Goal: Task Accomplishment & Management: Manage account settings

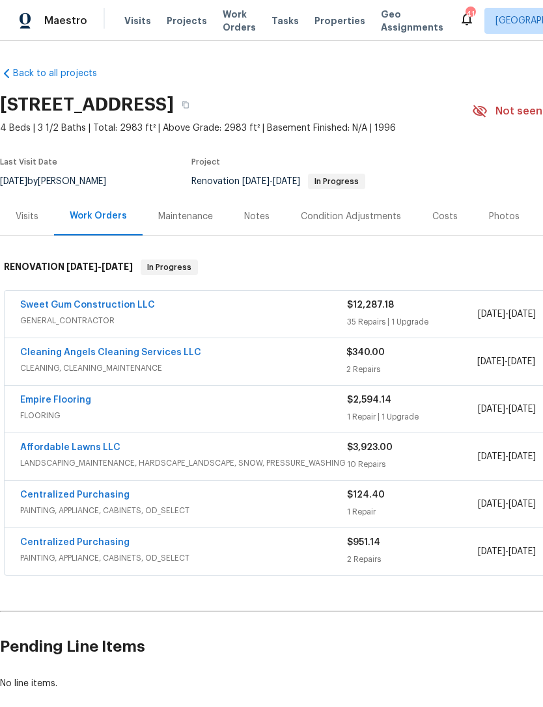
scroll to position [0, 193]
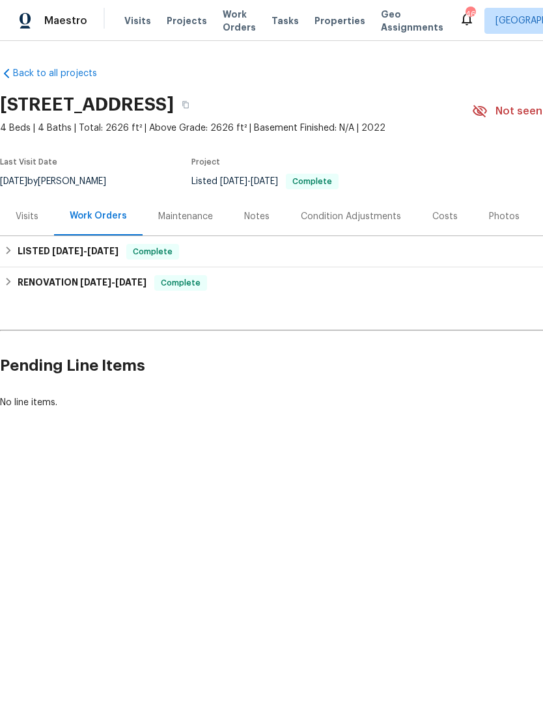
click at [132, 25] on span "Visits" at bounding box center [137, 20] width 27 height 13
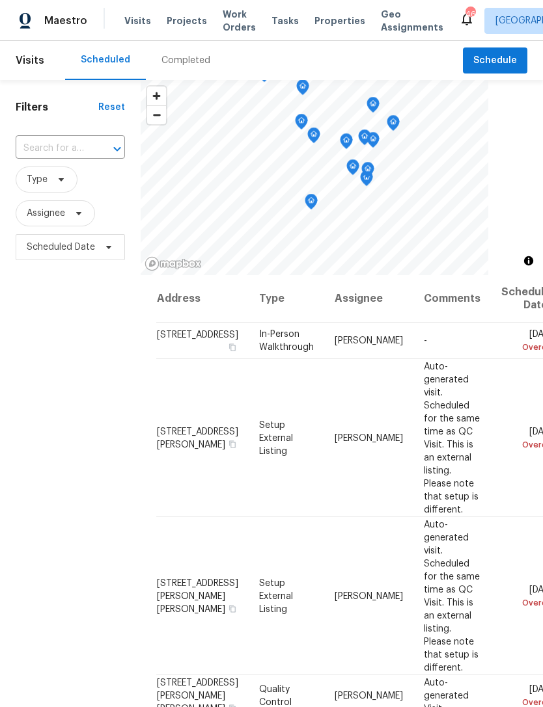
click at [59, 152] on input "text" at bounding box center [52, 149] width 73 height 20
type input "[PERSON_NAME]"
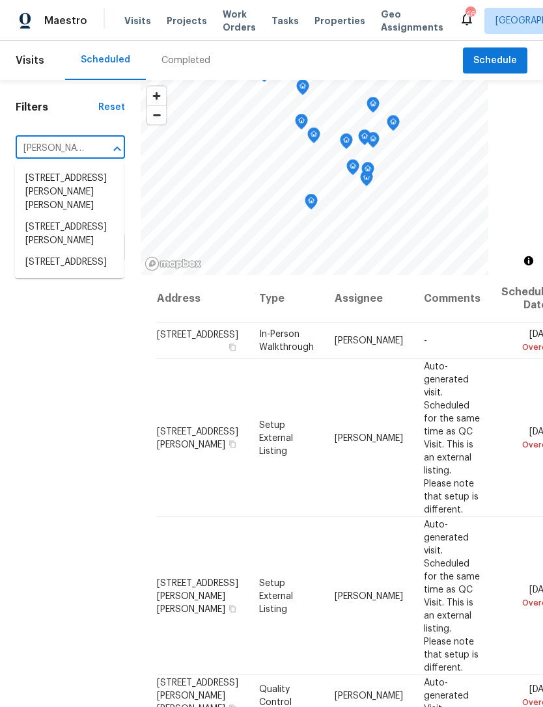
click at [44, 237] on li "[STREET_ADDRESS][PERSON_NAME]" at bounding box center [69, 234] width 109 height 35
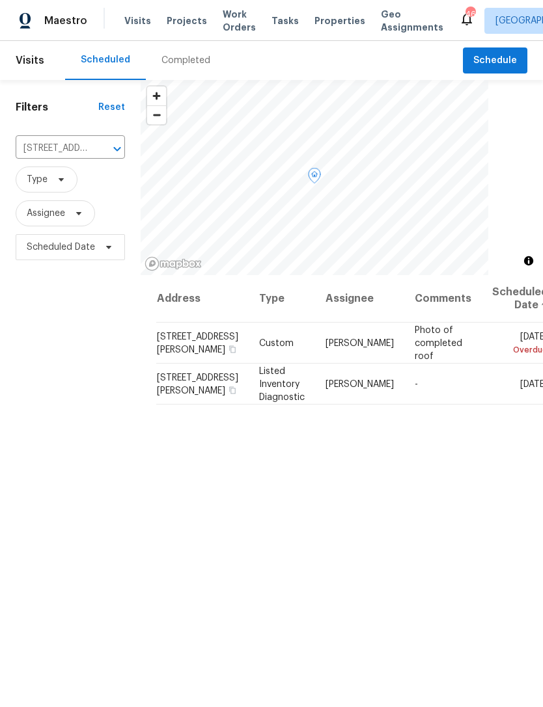
click at [0, 0] on icon at bounding box center [0, 0] width 0 height 0
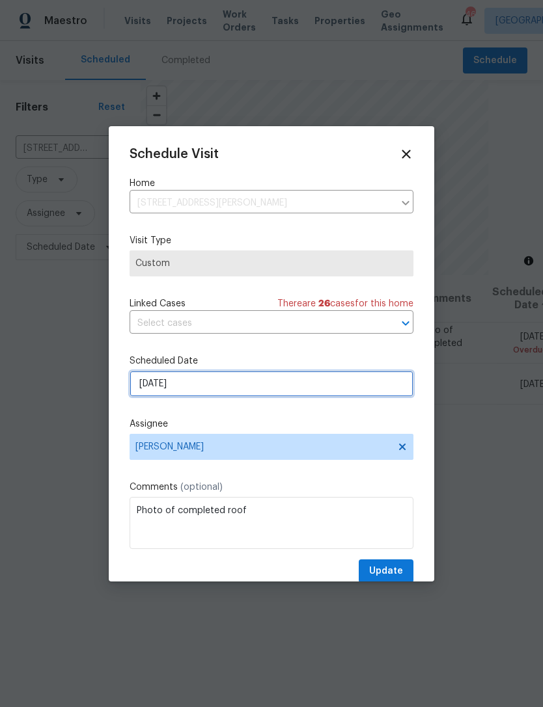
click at [149, 386] on input "[DATE]" at bounding box center [271, 384] width 284 height 26
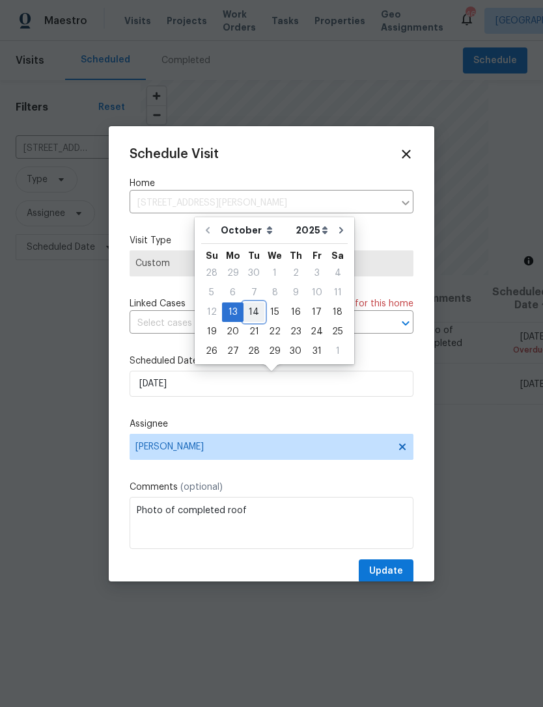
click at [254, 313] on div "14" at bounding box center [253, 312] width 21 height 18
type input "[DATE]"
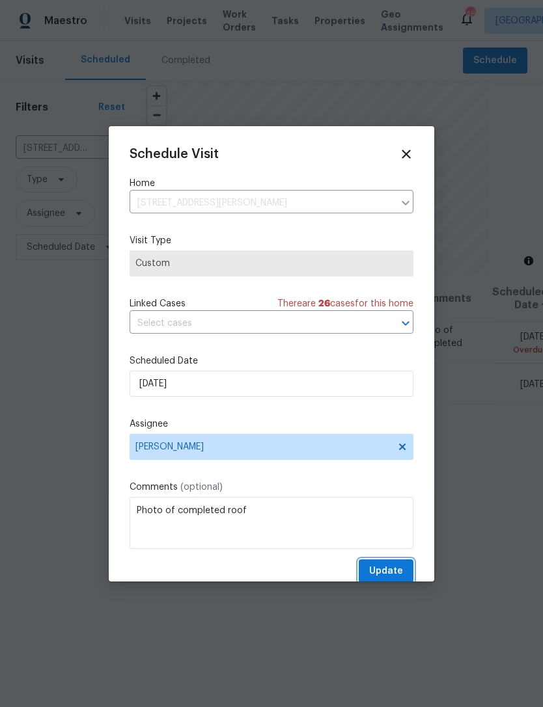
click at [401, 570] on span "Update" at bounding box center [386, 571] width 34 height 16
